Goal: Book appointment/travel/reservation

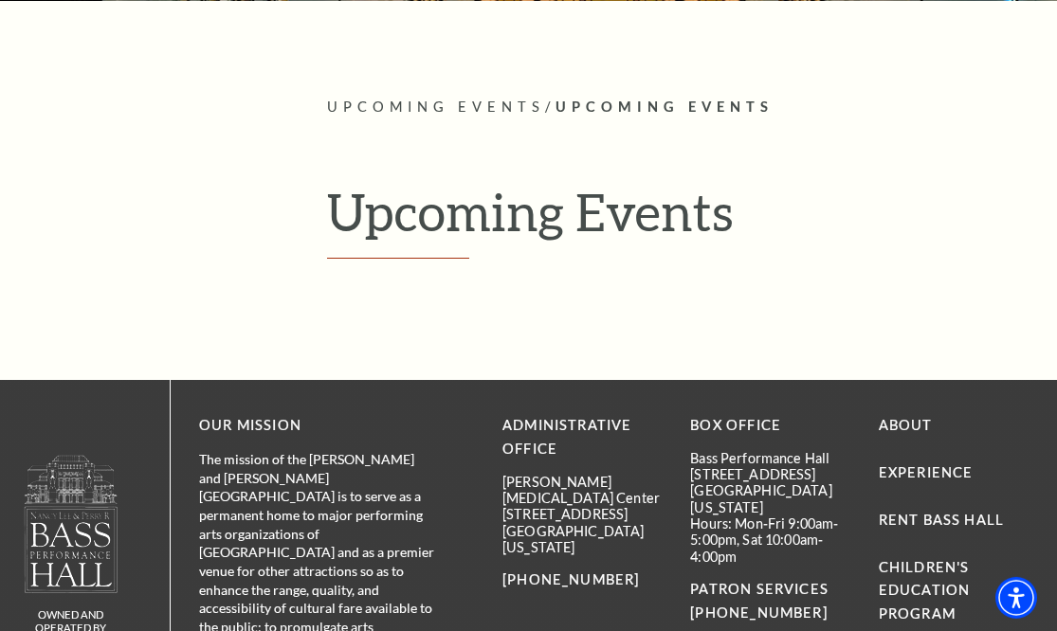
scroll to position [346, 0]
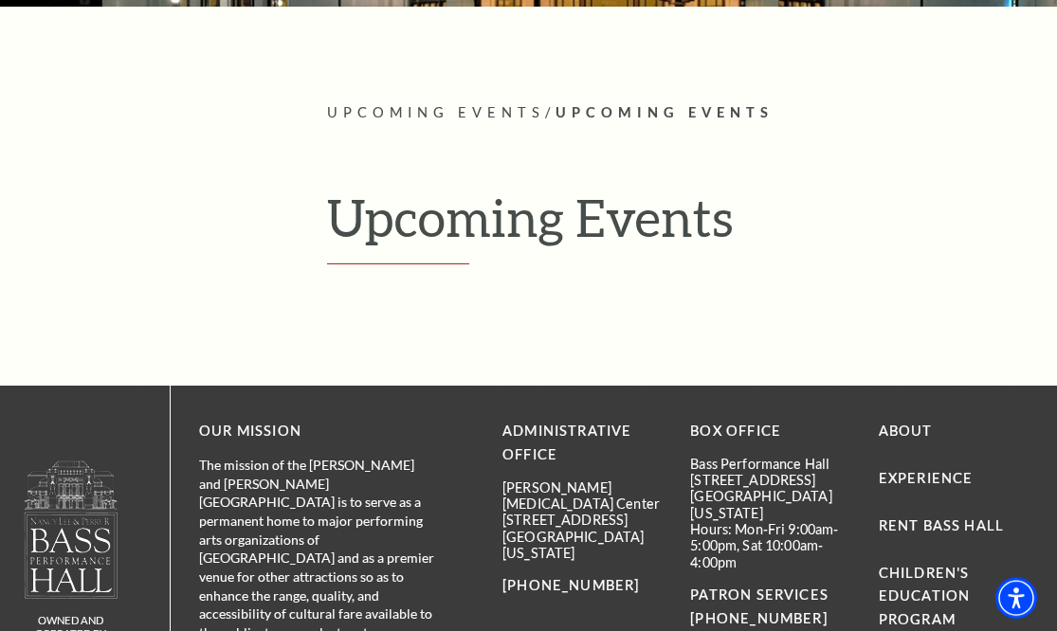
click at [474, 224] on h1 "Upcoming Events" at bounding box center [682, 226] width 711 height 78
click at [431, 261] on h1 "Upcoming Events" at bounding box center [682, 226] width 711 height 78
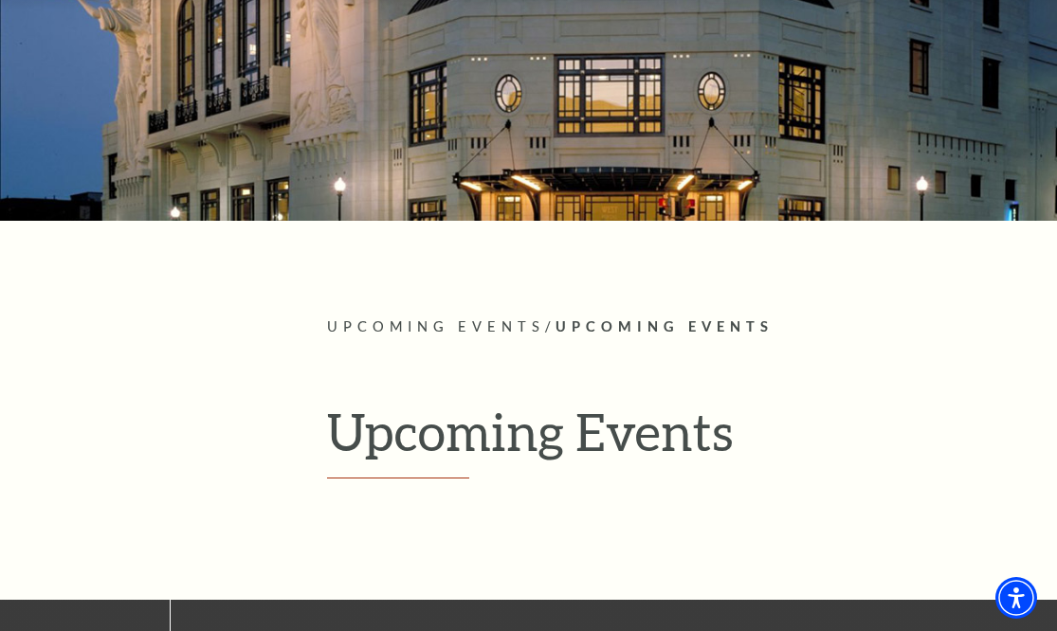
scroll to position [126, 0]
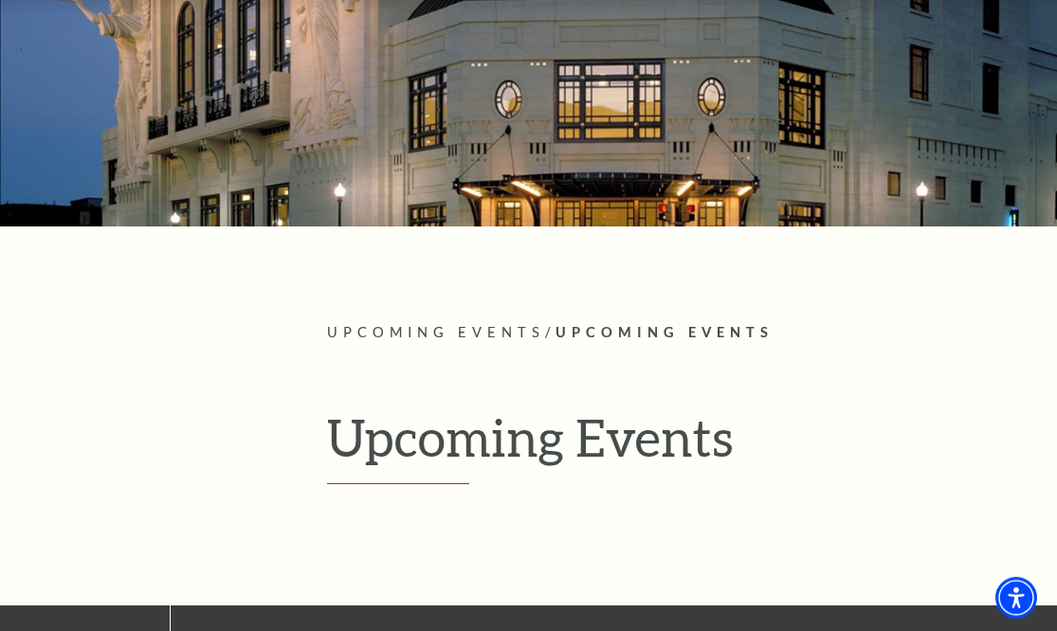
click at [628, 331] on span "Upcoming Events" at bounding box center [664, 332] width 218 height 16
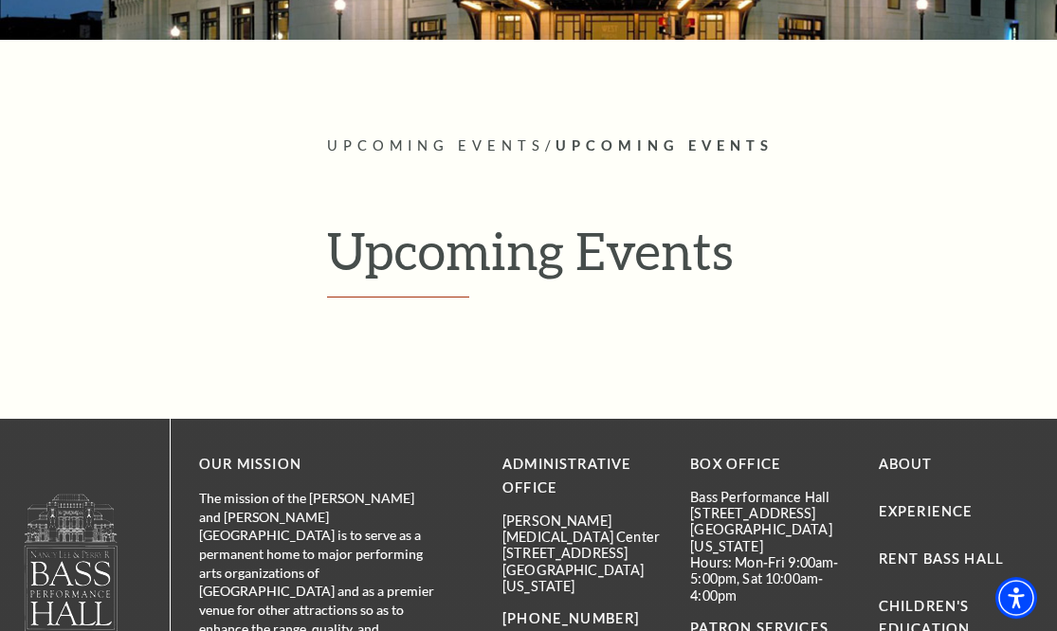
scroll to position [0, 0]
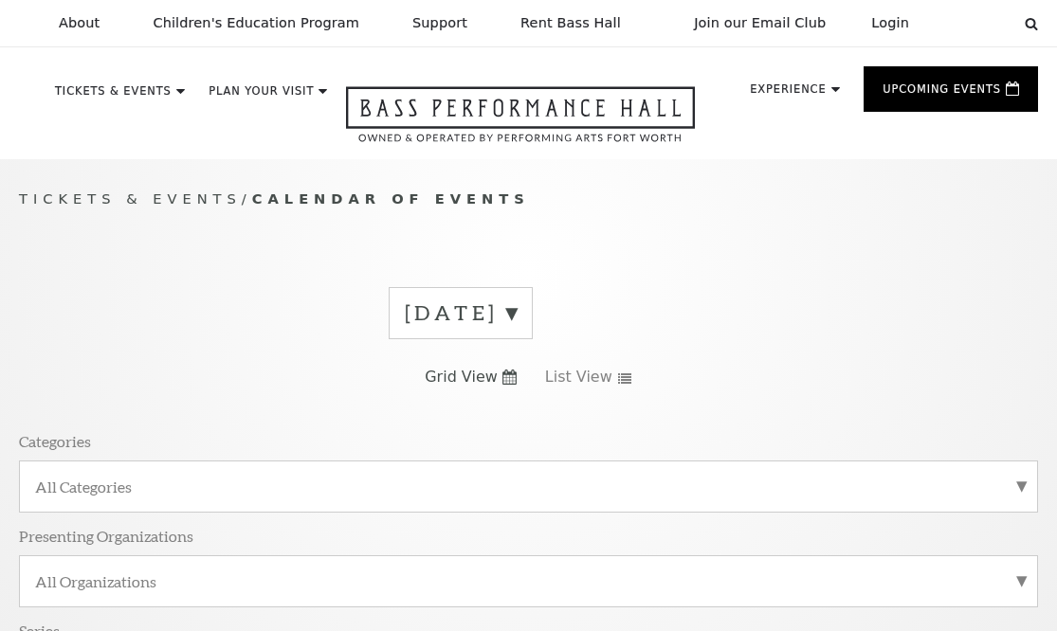
scroll to position [166, 0]
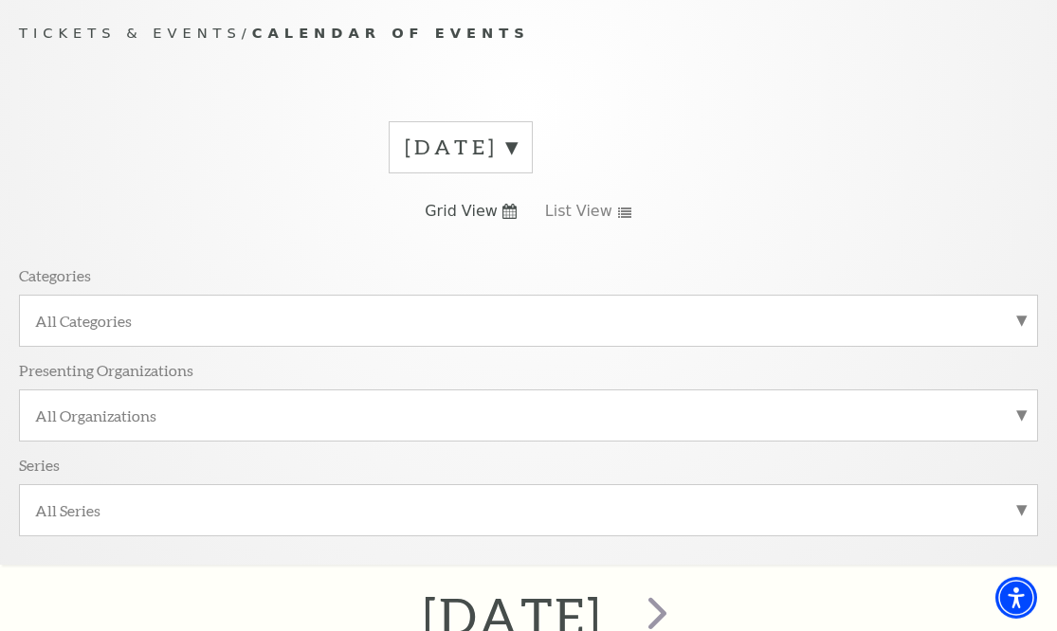
click at [1022, 517] on div "All Series" at bounding box center [528, 510] width 1019 height 52
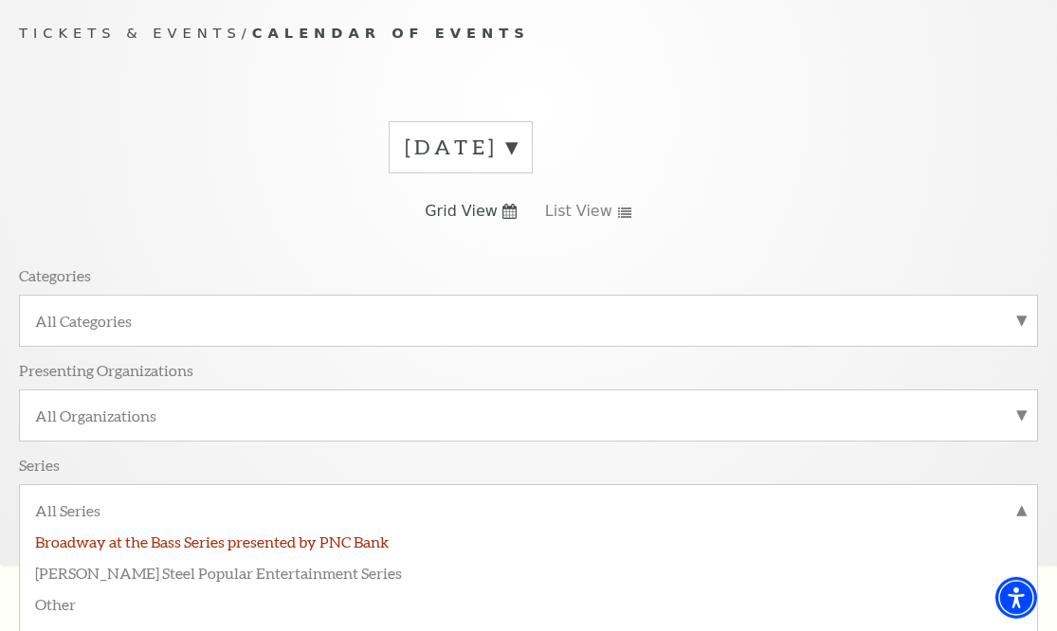
click at [370, 544] on label "Broadway at the Bass Series presented by PNC Bank" at bounding box center [528, 540] width 987 height 31
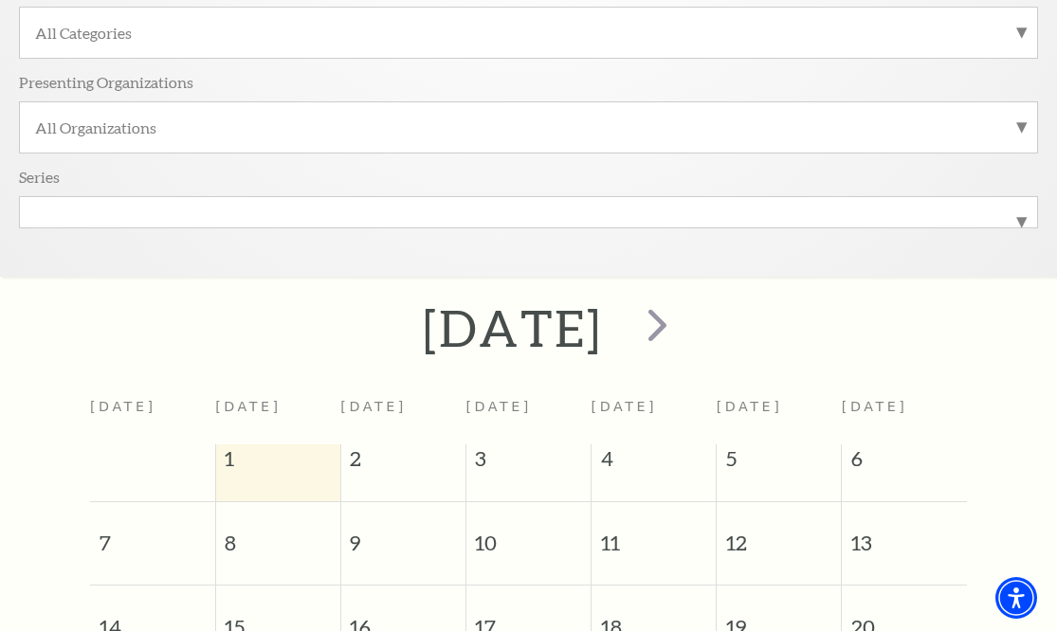
scroll to position [468, 0]
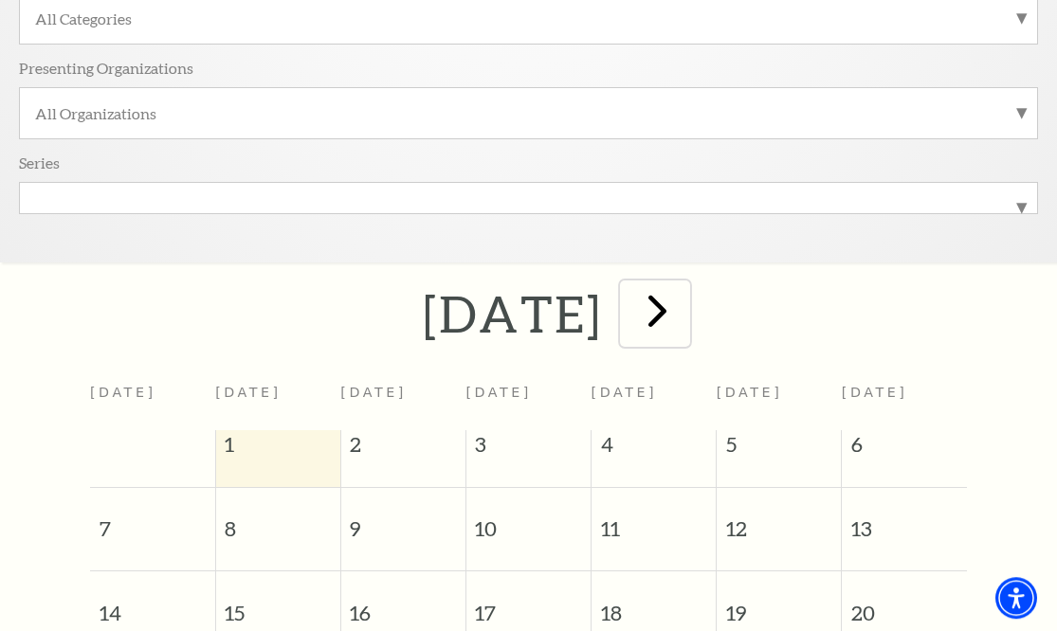
click at [684, 319] on span "next" at bounding box center [657, 310] width 54 height 54
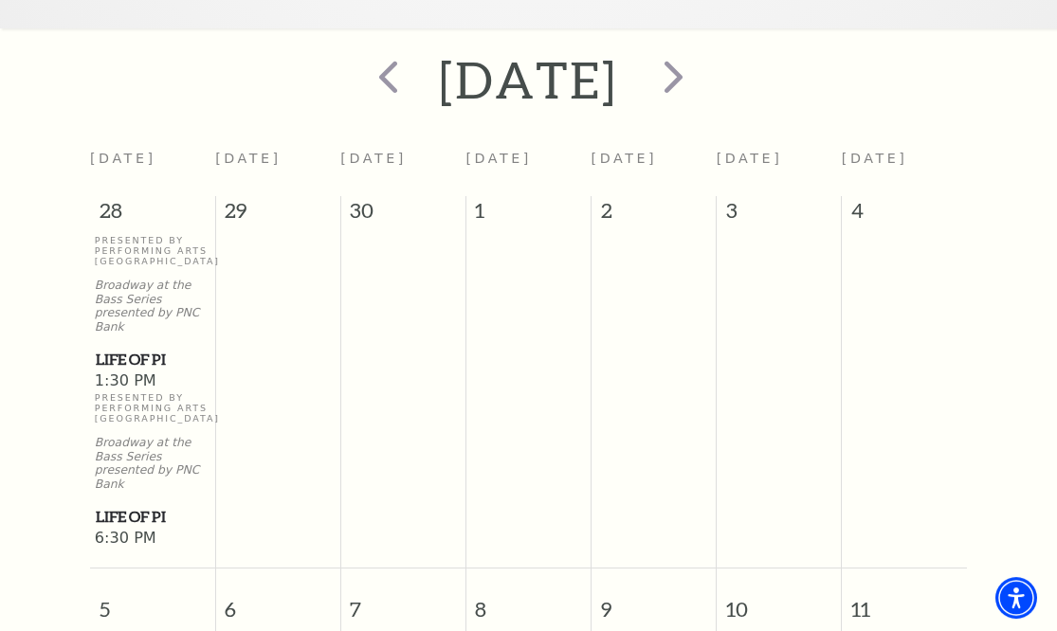
scroll to position [711, 0]
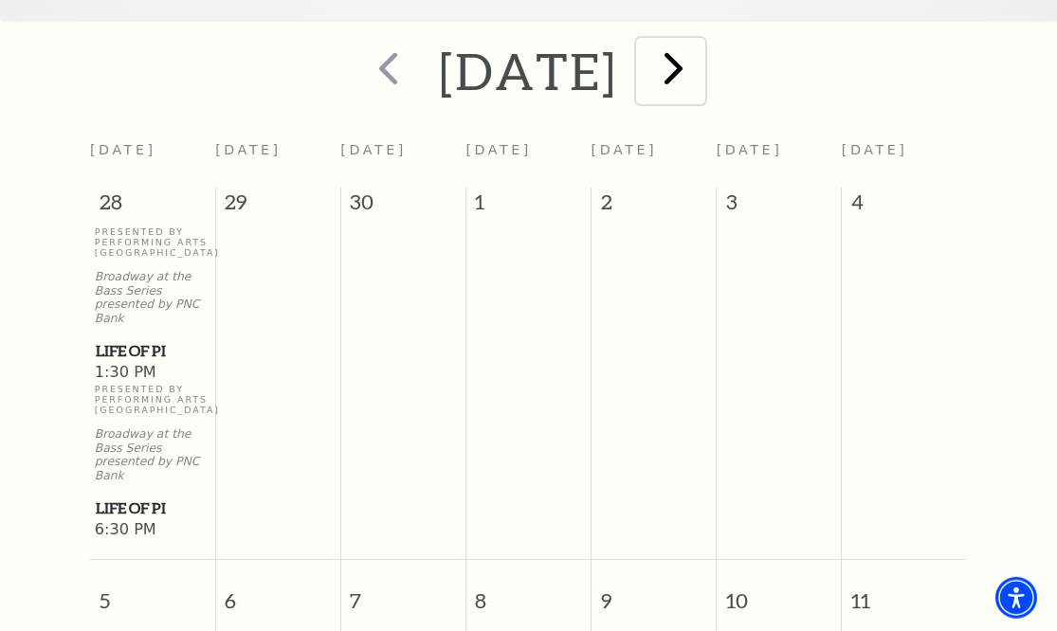
click at [701, 77] on span "next" at bounding box center [673, 68] width 54 height 54
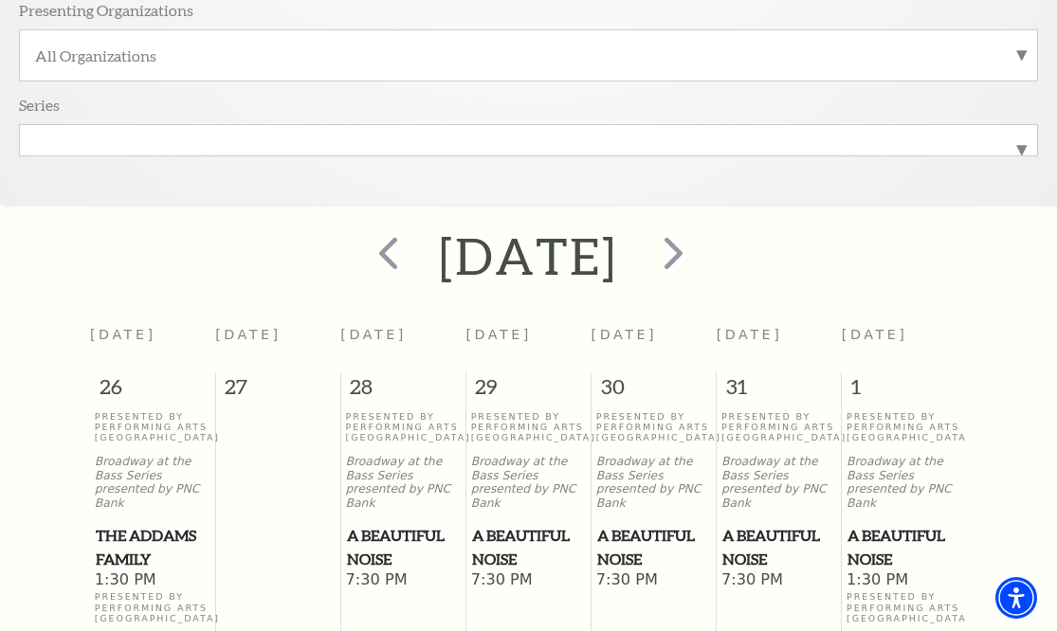
scroll to position [532, 0]
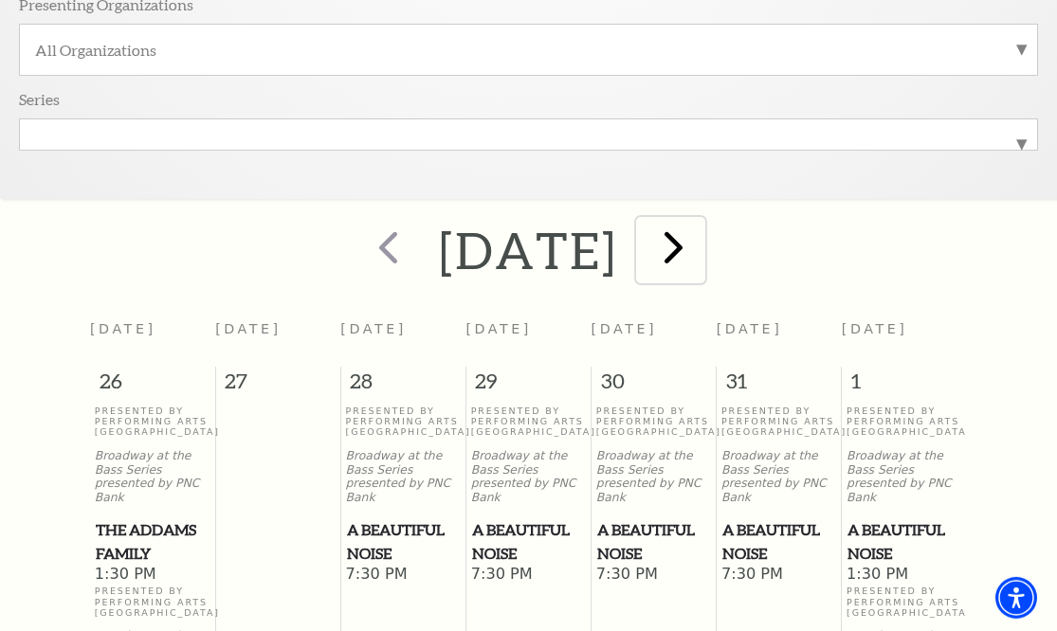
click at [701, 259] on span "next" at bounding box center [673, 247] width 54 height 54
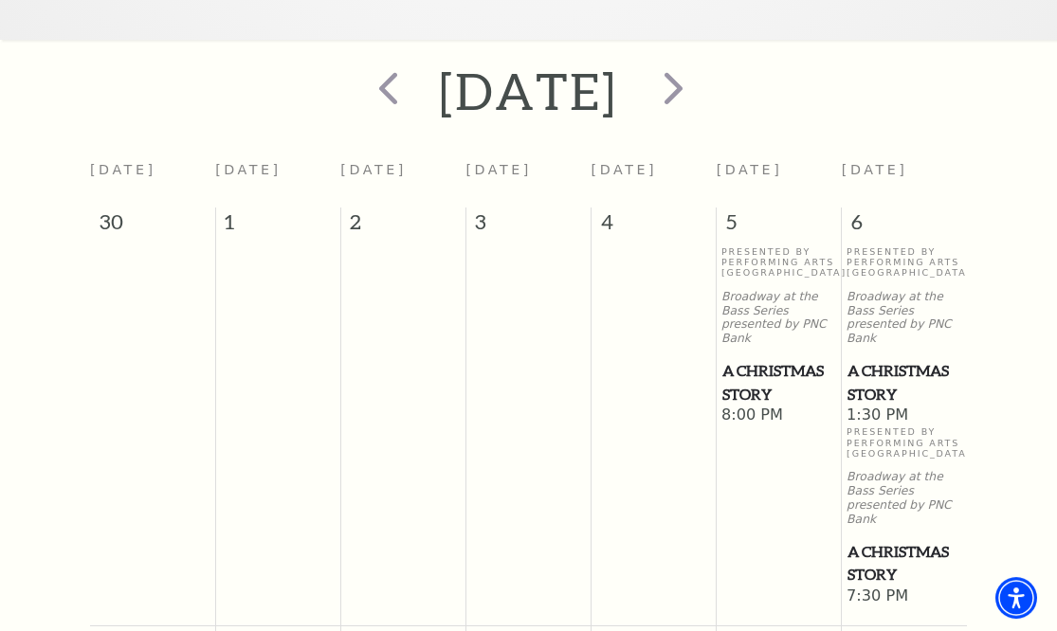
scroll to position [639, 0]
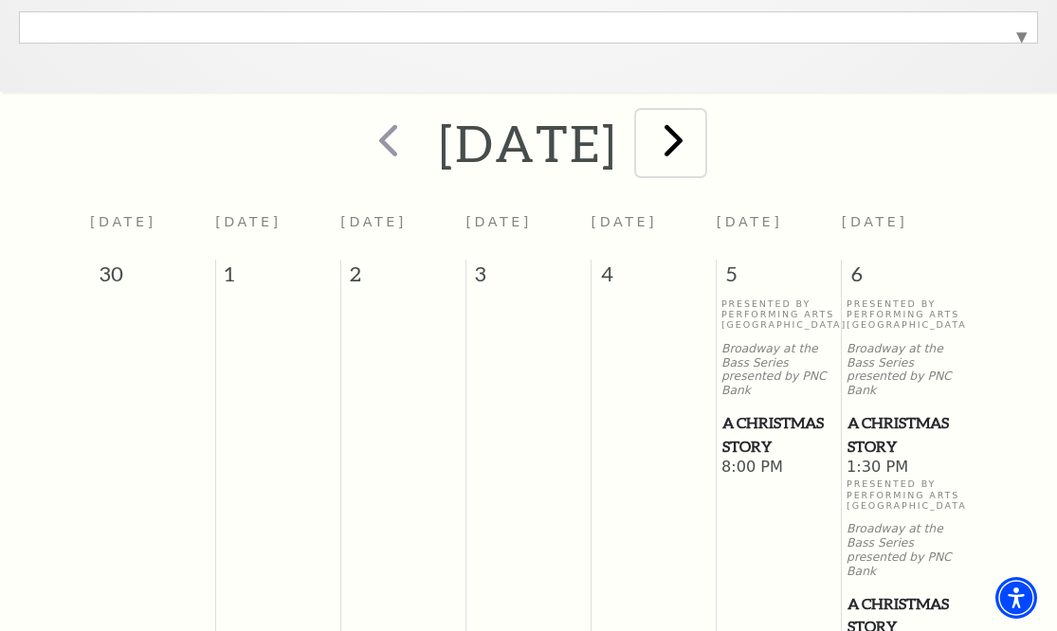
click at [701, 153] on span "next" at bounding box center [673, 140] width 54 height 54
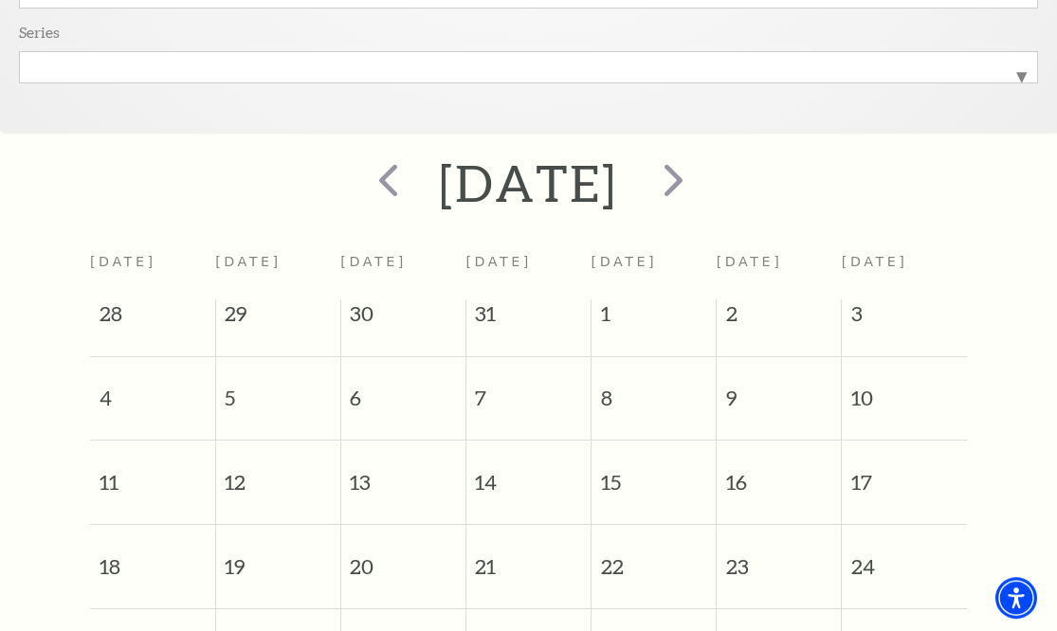
scroll to position [602, 0]
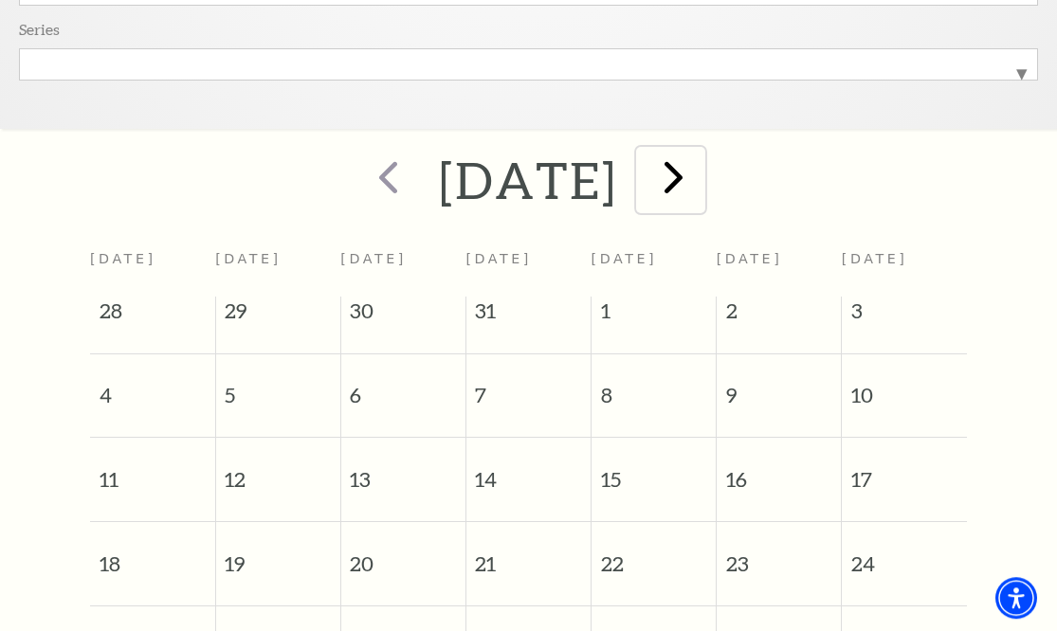
click at [701, 182] on span "next" at bounding box center [673, 177] width 54 height 54
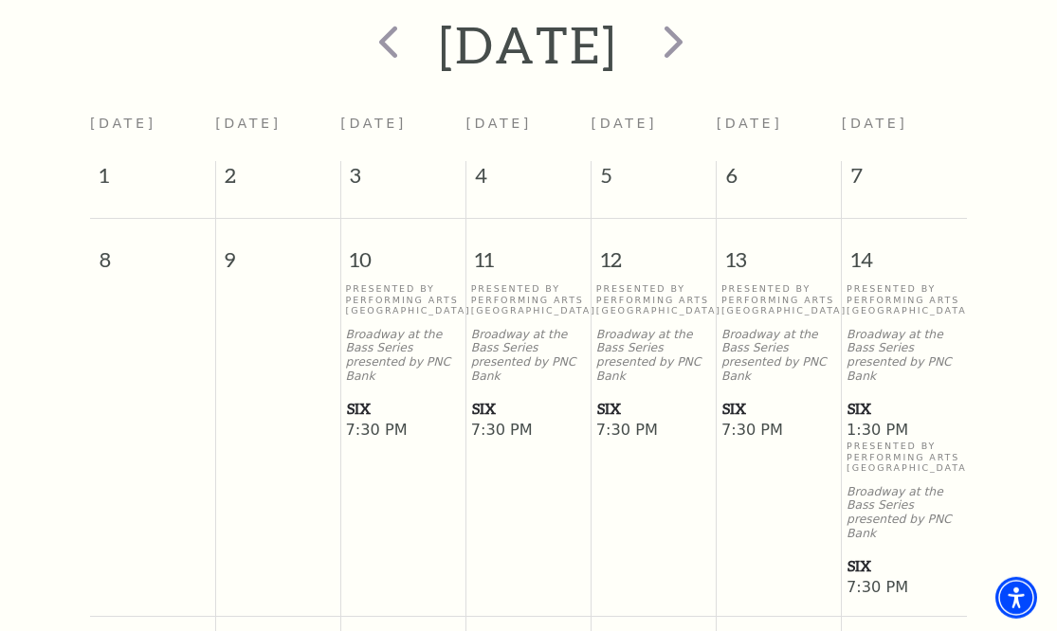
scroll to position [736, 0]
